Goal: Task Accomplishment & Management: Manage account settings

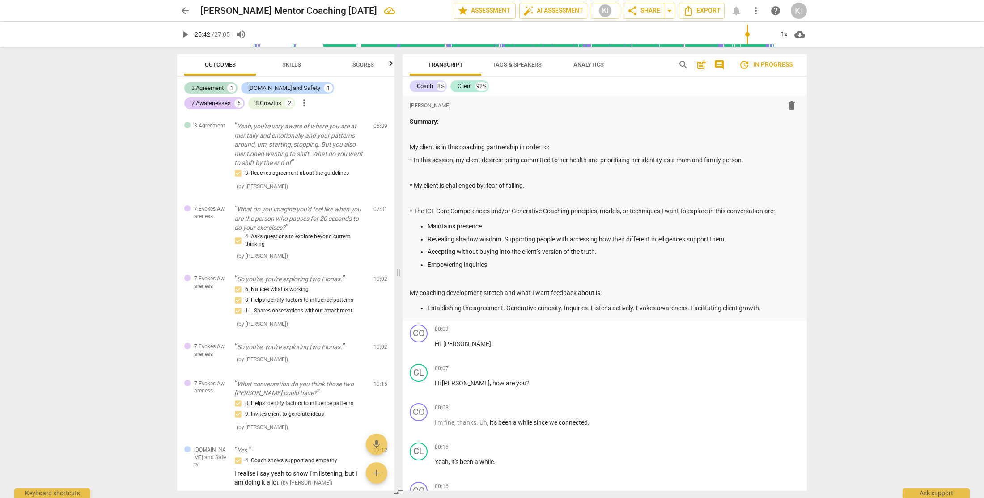
scroll to position [2219, 0]
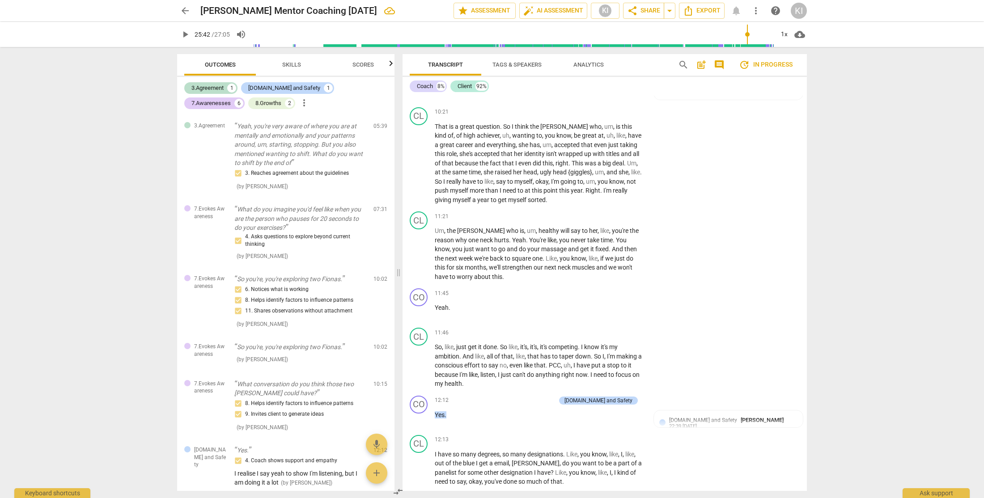
click at [800, 15] on div "KI" at bounding box center [799, 11] width 16 height 16
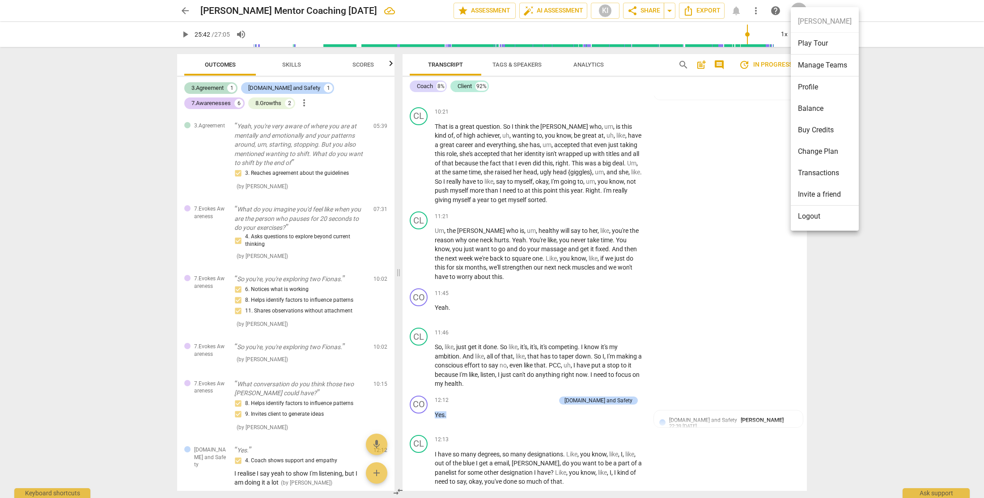
click at [814, 83] on li "Profile" at bounding box center [825, 86] width 68 height 21
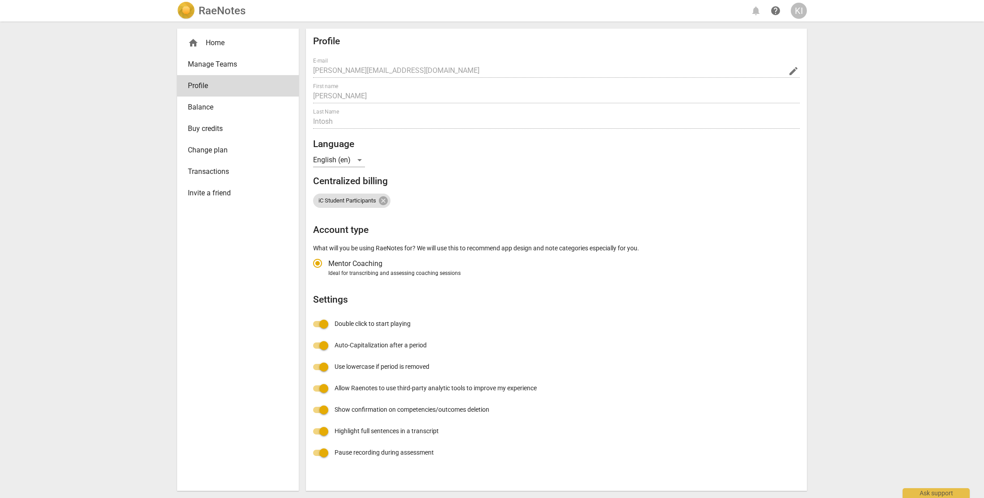
radio input "false"
click at [792, 68] on span "edit" at bounding box center [793, 71] width 11 height 11
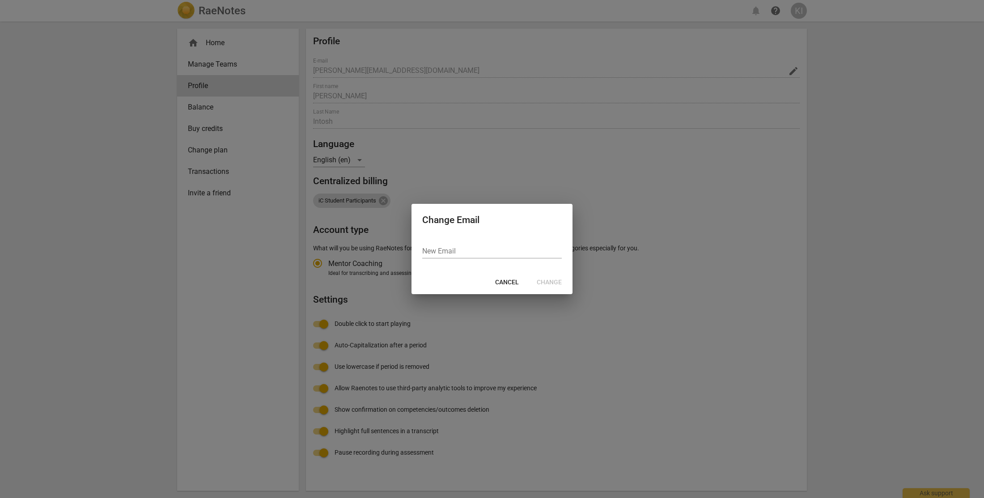
click at [502, 287] on button "Cancel" at bounding box center [507, 283] width 38 height 16
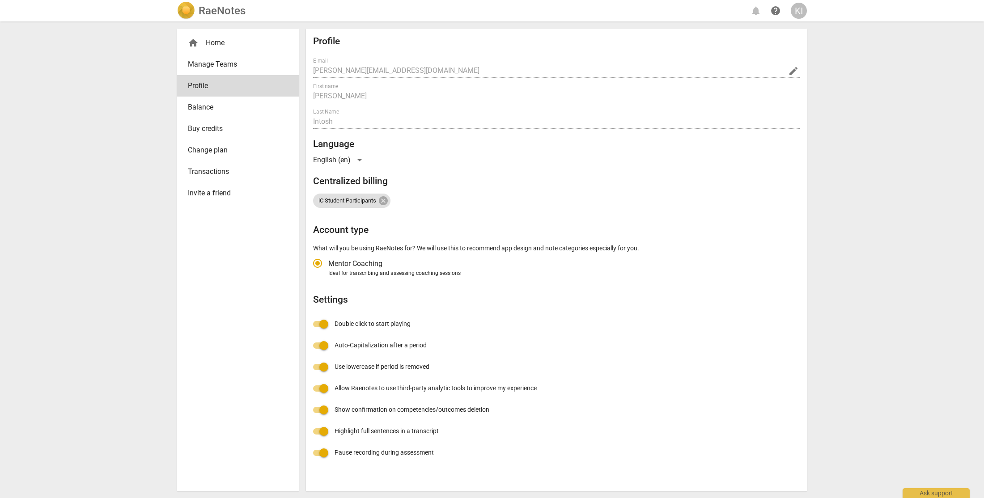
click at [572, 105] on div "Profile E-mail [PERSON_NAME][EMAIL_ADDRESS][DOMAIN_NAME] edit First name [PERSO…" at bounding box center [556, 250] width 487 height 428
